Goal: Navigation & Orientation: Go to known website

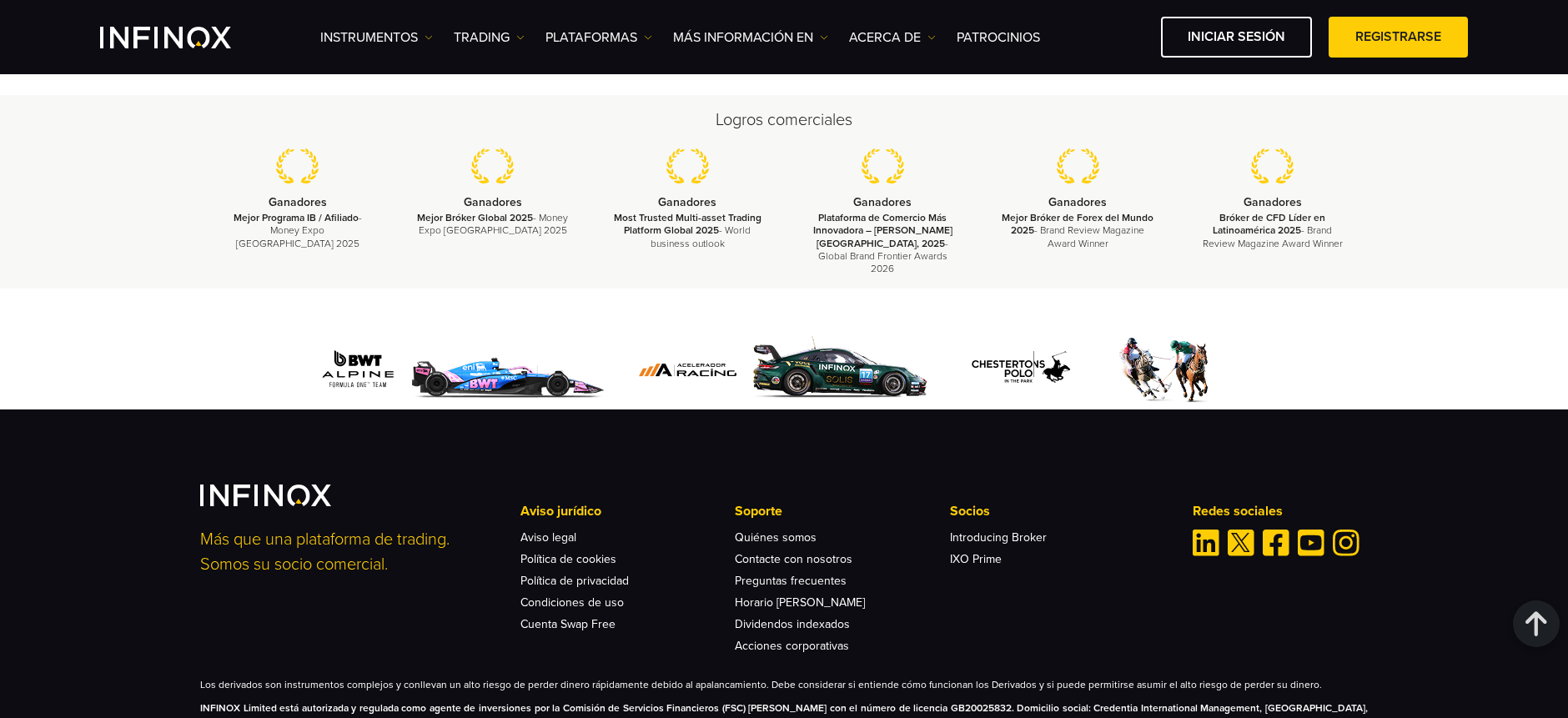
scroll to position [1296, 0]
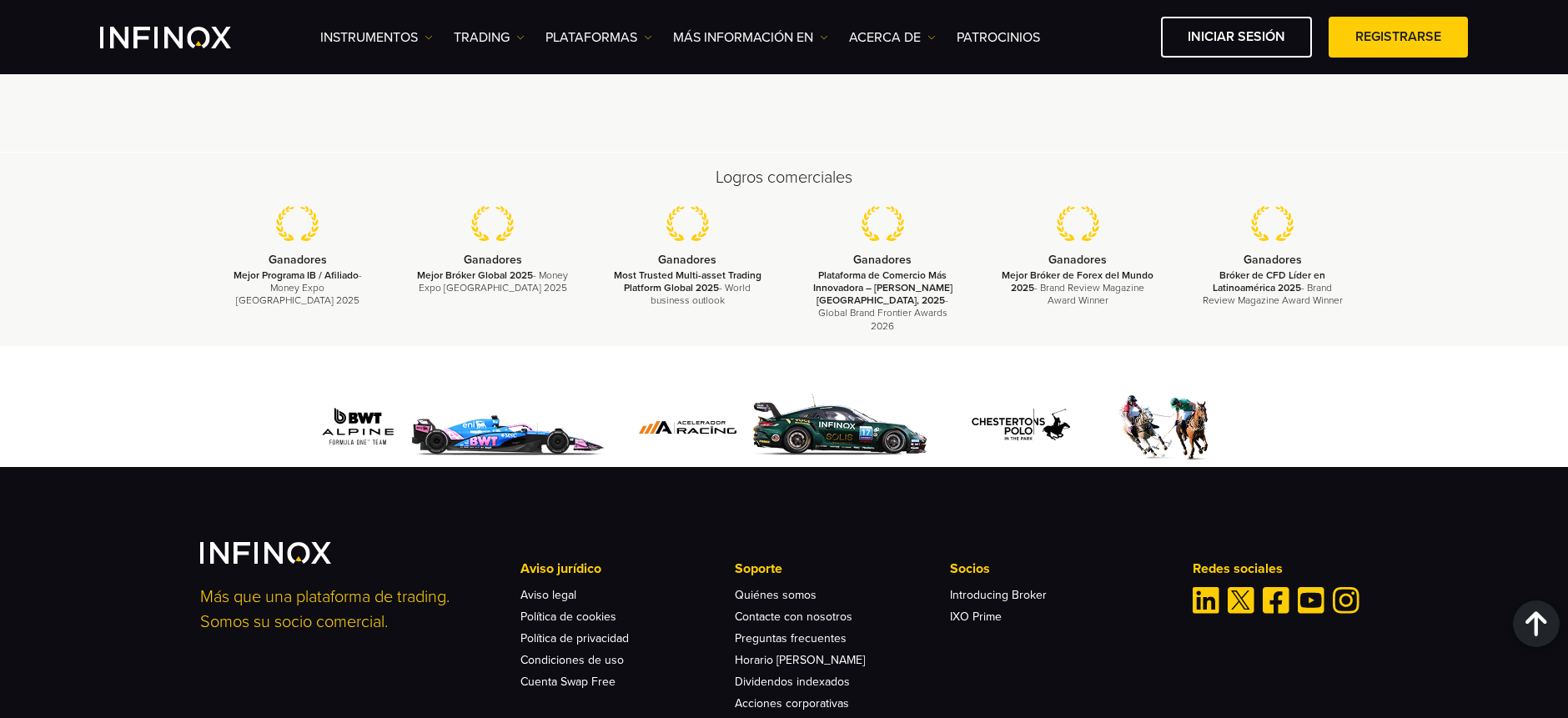
scroll to position [5113, 0]
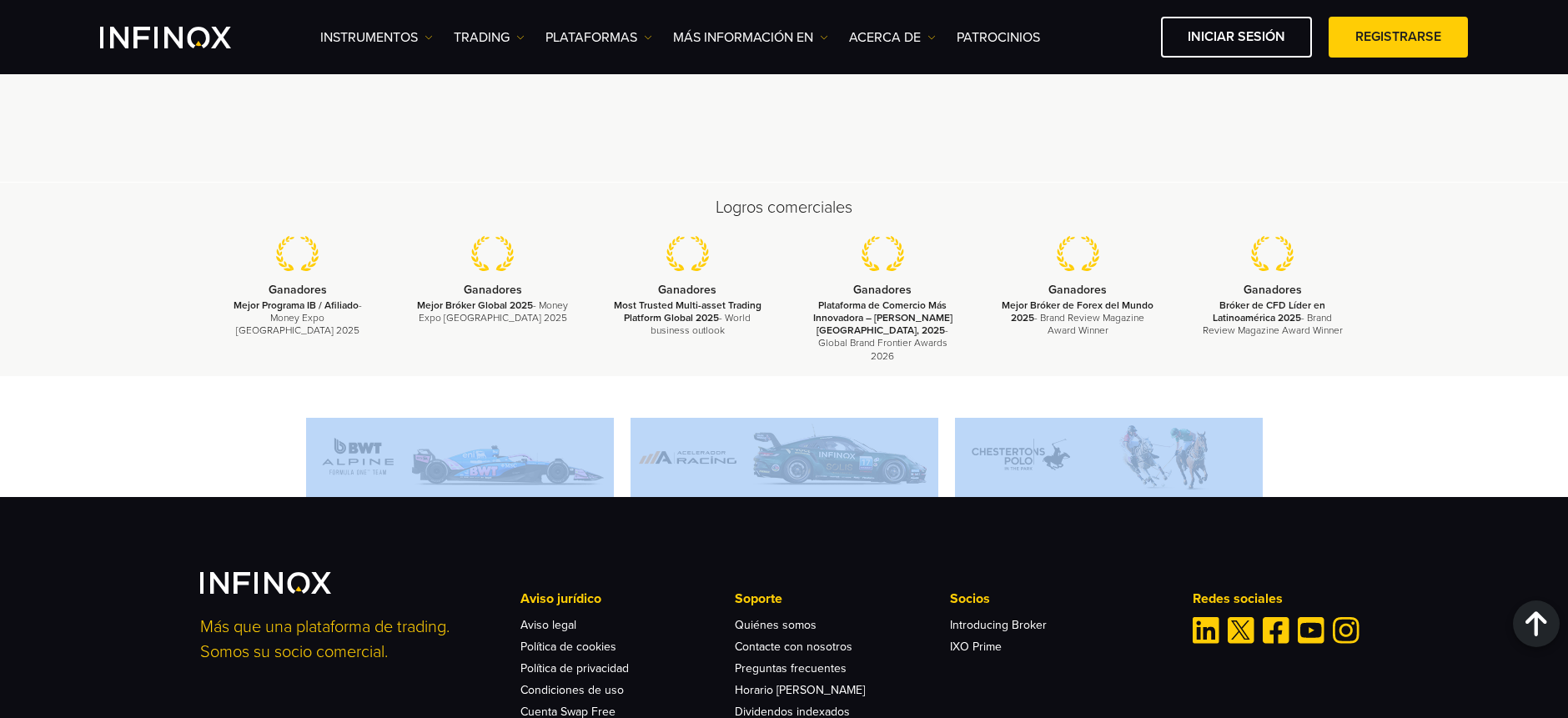
drag, startPoint x: 227, startPoint y: 414, endPoint x: 1302, endPoint y: 426, distance: 1075.1
click at [1302, 426] on div at bounding box center [784, 457] width 1167 height 79
click at [1345, 425] on div at bounding box center [784, 457] width 1167 height 79
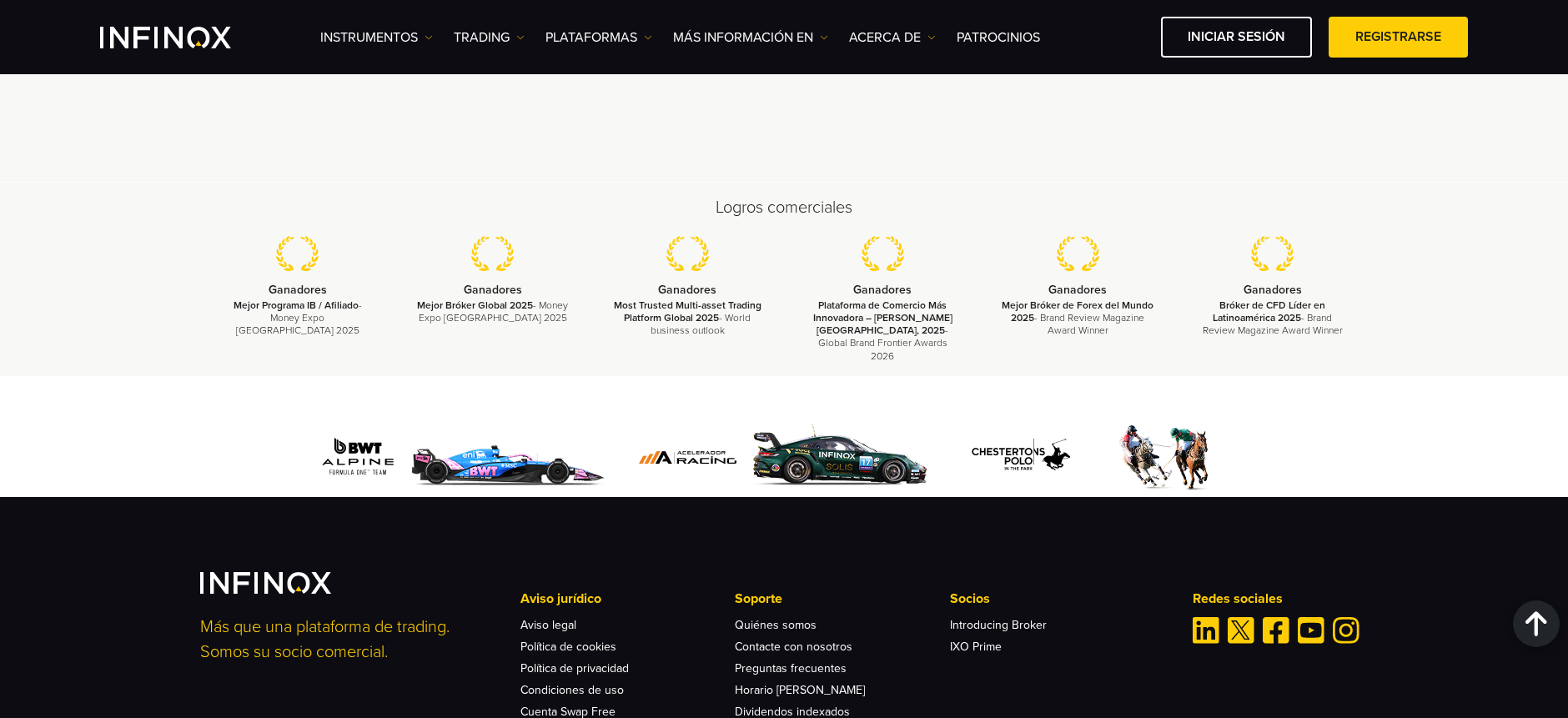
drag, startPoint x: 1352, startPoint y: 421, endPoint x: 1243, endPoint y: 406, distance: 110.0
click at [1327, 425] on div at bounding box center [784, 457] width 1167 height 79
